Goal: Check status: Check status

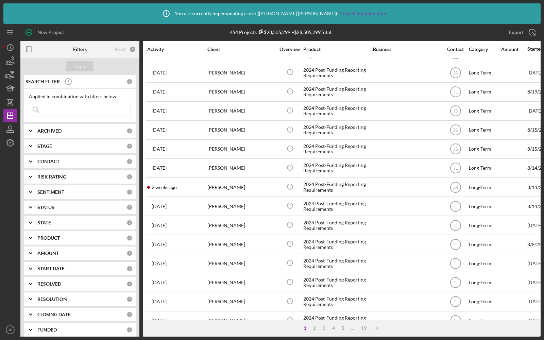
scroll to position [212, 0]
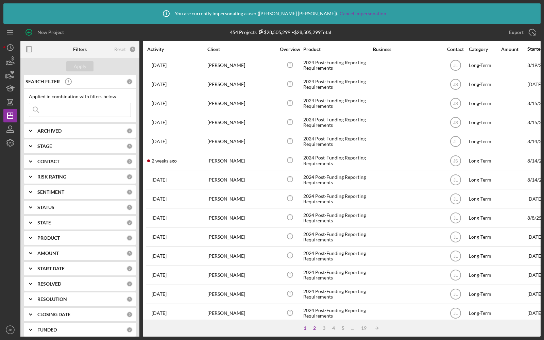
click at [317, 328] on div "2" at bounding box center [315, 328] width 10 height 5
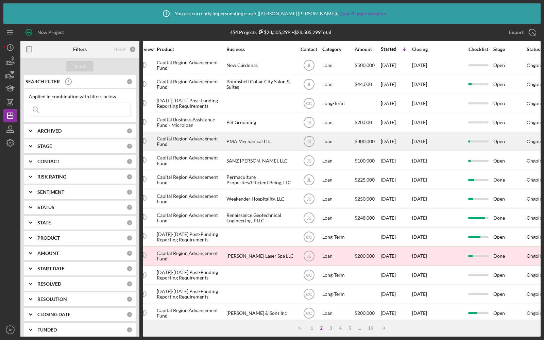
scroll to position [212, 153]
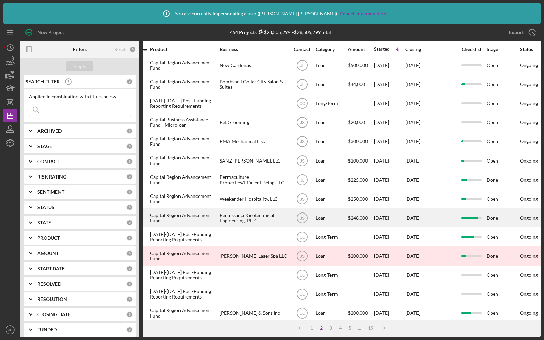
click at [278, 216] on div "Renaissance Geotechnical Engineering, PLLC" at bounding box center [254, 218] width 68 height 18
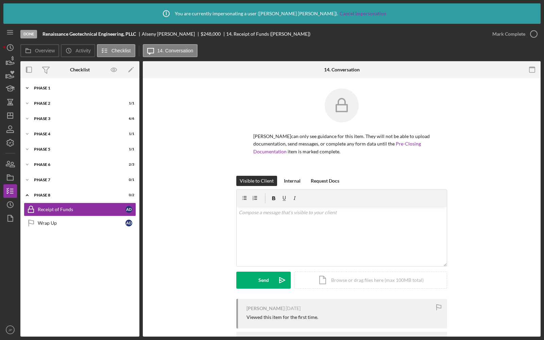
click at [64, 90] on div "Icon/Expander Phase 1 7 / 7" at bounding box center [79, 88] width 119 height 14
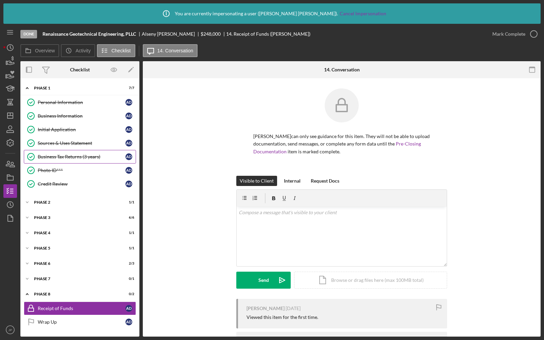
click at [61, 154] on div "Business Tax Returns (3 years)" at bounding box center [82, 156] width 88 height 5
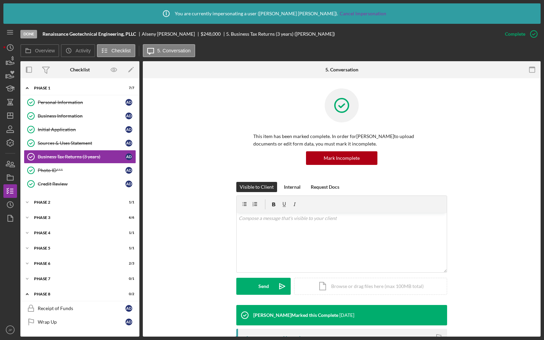
scroll to position [132, 0]
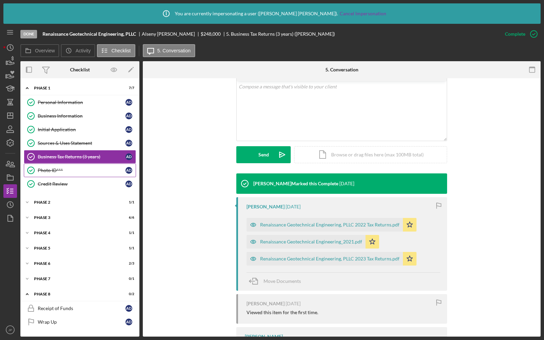
click at [84, 169] on div "Photo ID***" at bounding box center [82, 170] width 88 height 5
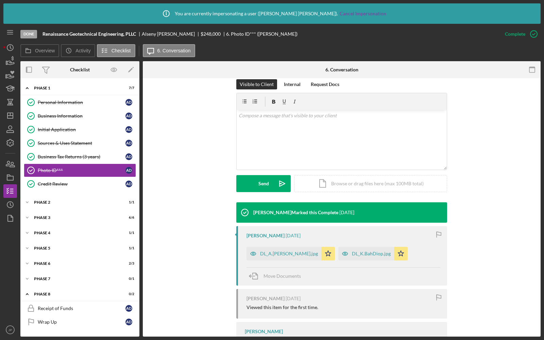
scroll to position [168, 0]
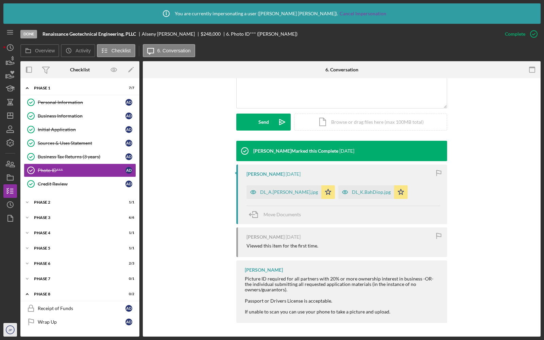
click at [11, 326] on icon "JP" at bounding box center [10, 329] width 14 height 17
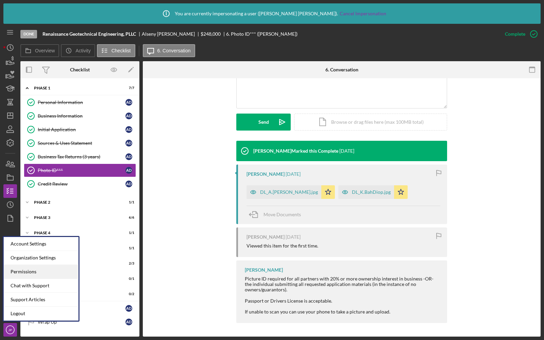
click at [28, 271] on div "Permissions" at bounding box center [41, 272] width 75 height 14
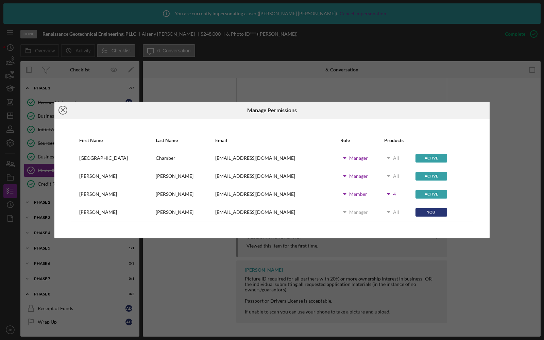
click at [65, 111] on icon "Icon/Close" at bounding box center [62, 110] width 17 height 17
